Goal: Information Seeking & Learning: Find specific fact

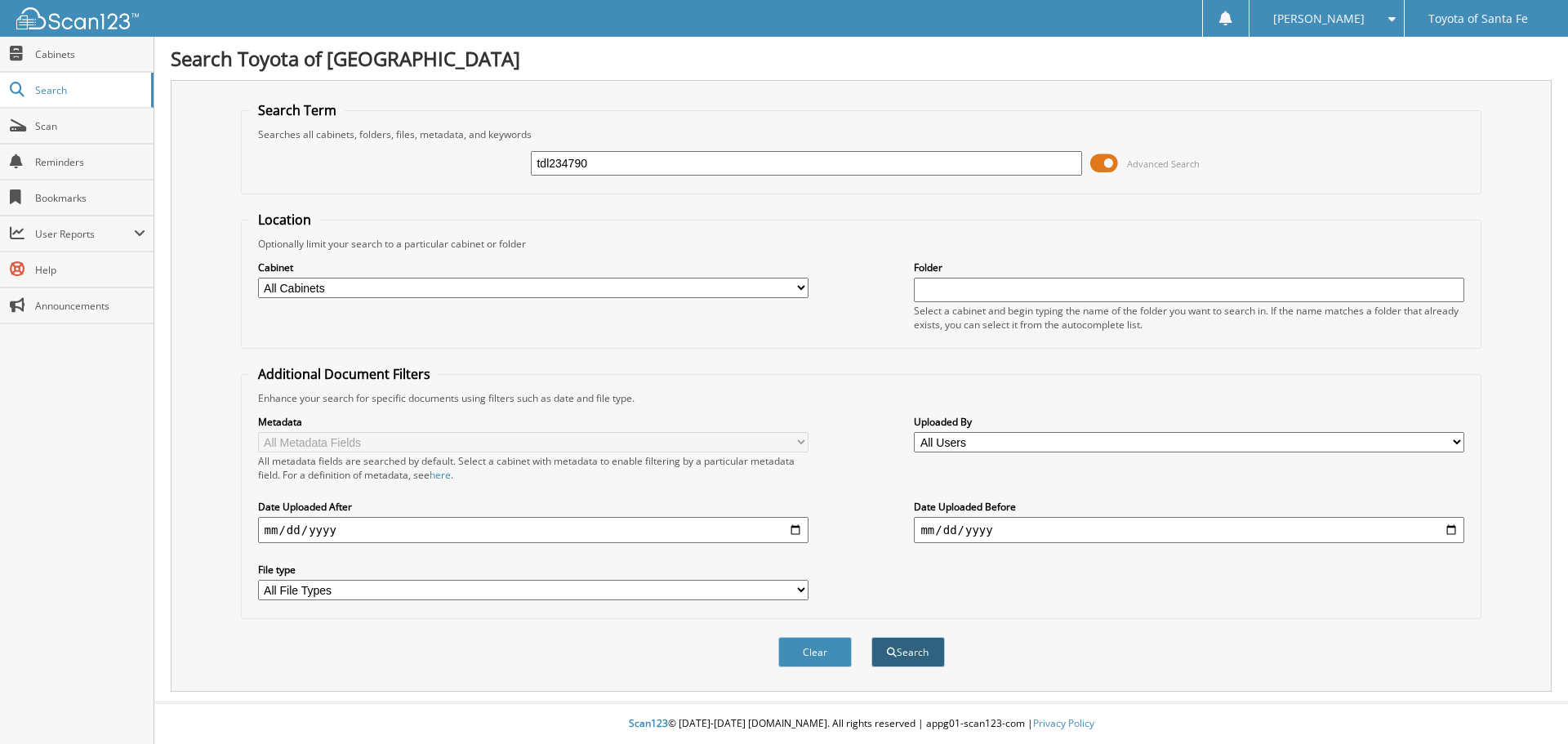
type input "tdl234790"
click at [909, 652] on button "Search" at bounding box center [908, 652] width 74 height 30
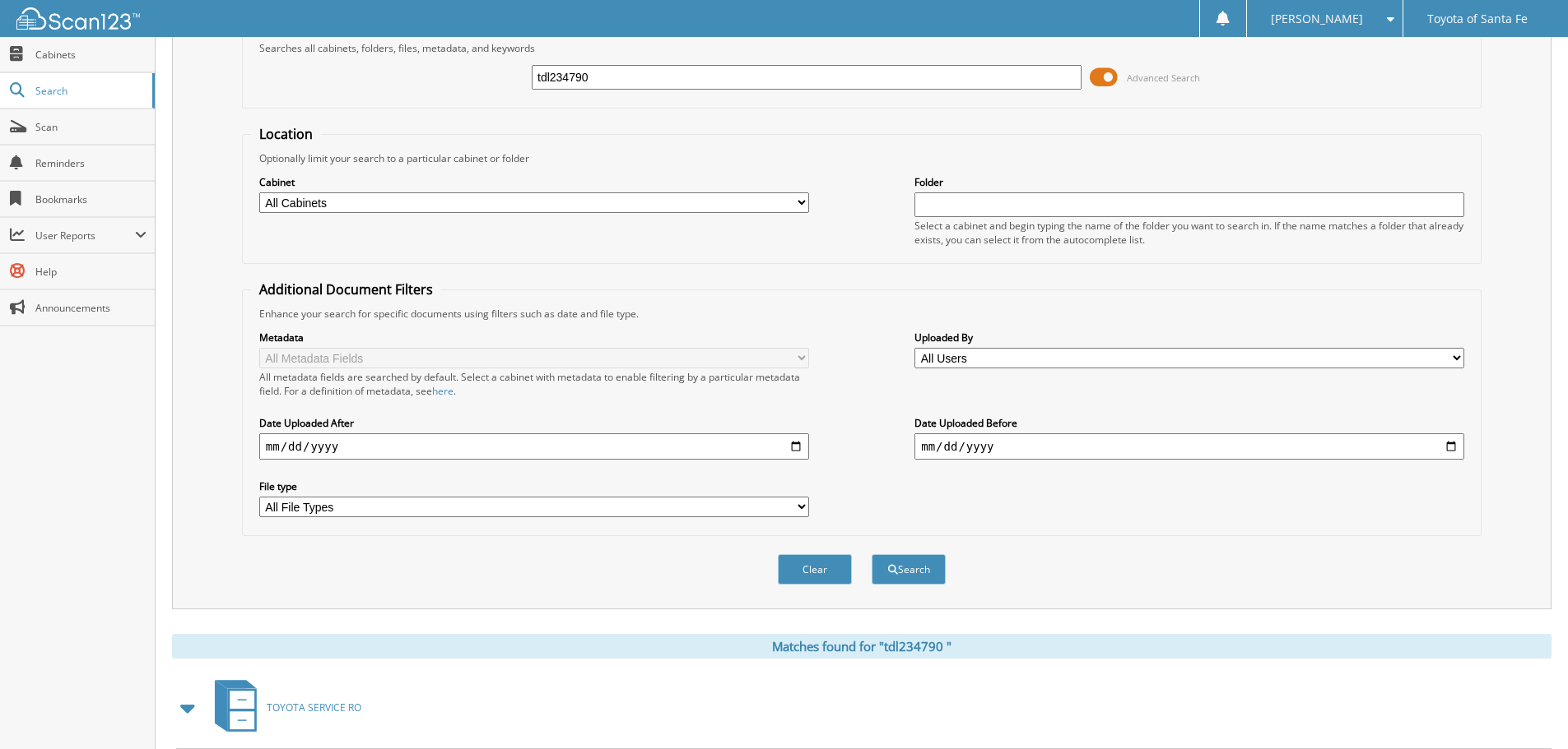
scroll to position [261, 0]
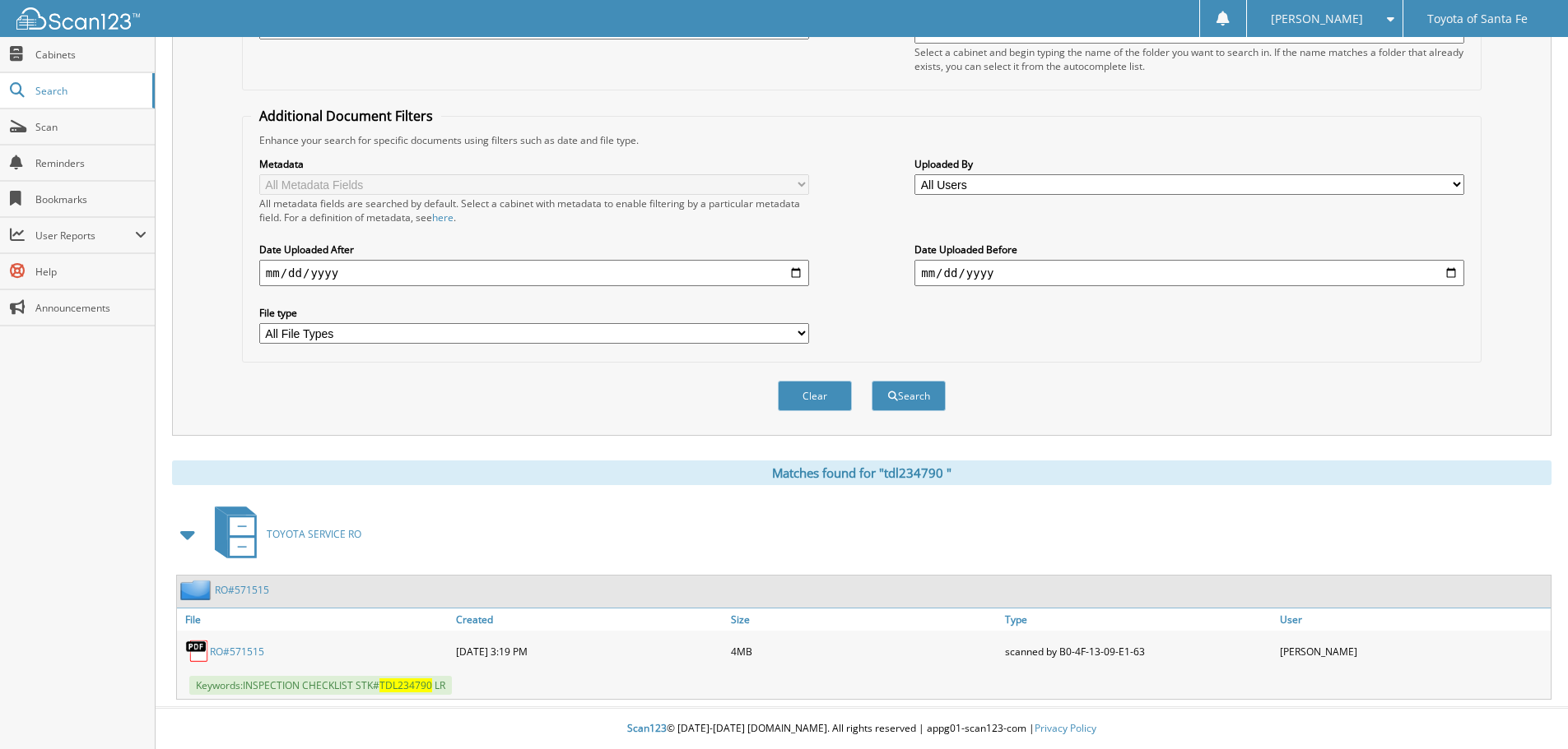
click at [249, 656] on link "R O # 5 7 1 5 1 5" at bounding box center [237, 652] width 54 height 14
drag, startPoint x: 1335, startPoint y: 32, endPoint x: 1343, endPoint y: 2, distance: 31.0
click at [1339, 4] on div "[PERSON_NAME]" at bounding box center [1324, 18] width 140 height 37
